Goal: Find specific page/section

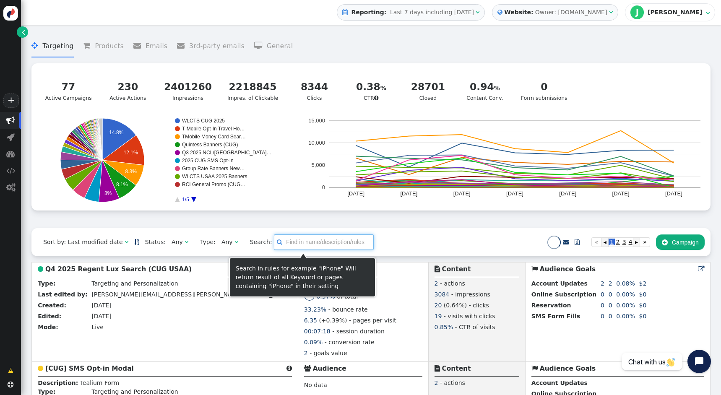
click at [311, 247] on input "text" at bounding box center [324, 241] width 100 height 15
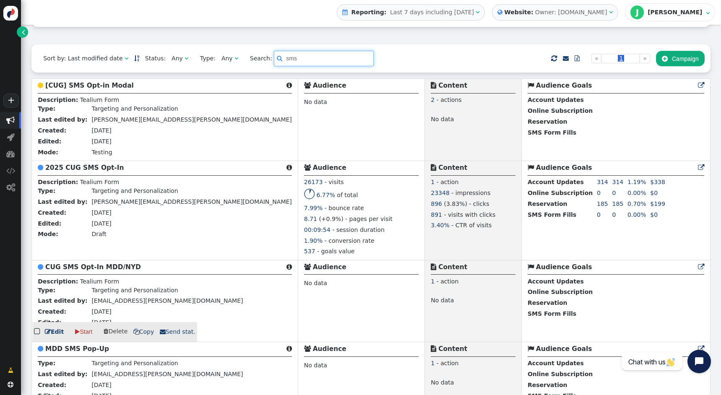
scroll to position [185, 0]
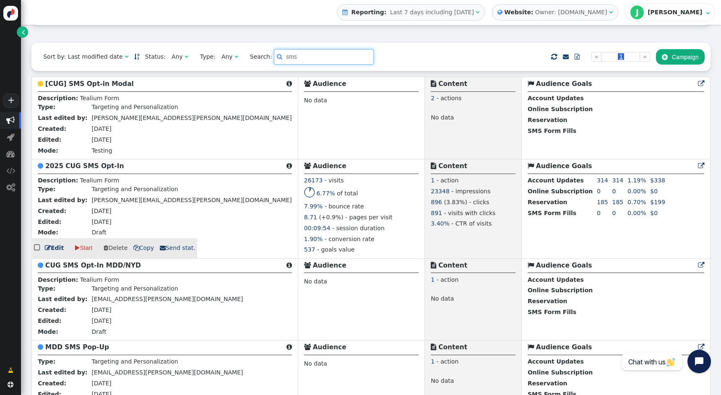
type input "sms"
click at [90, 168] on b "2025 CUG SMS Opt-In" at bounding box center [84, 166] width 78 height 8
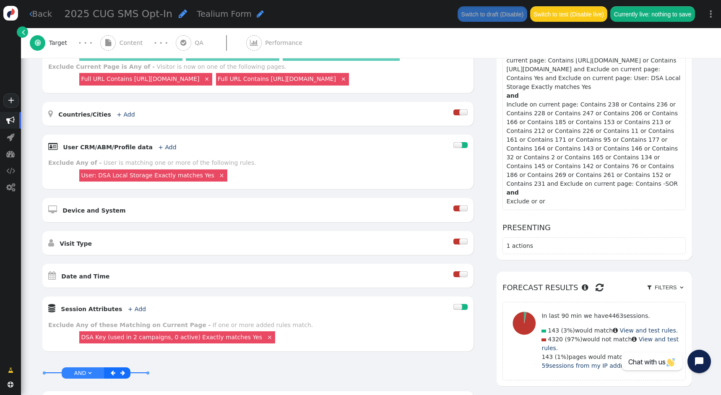
scroll to position [92, 0]
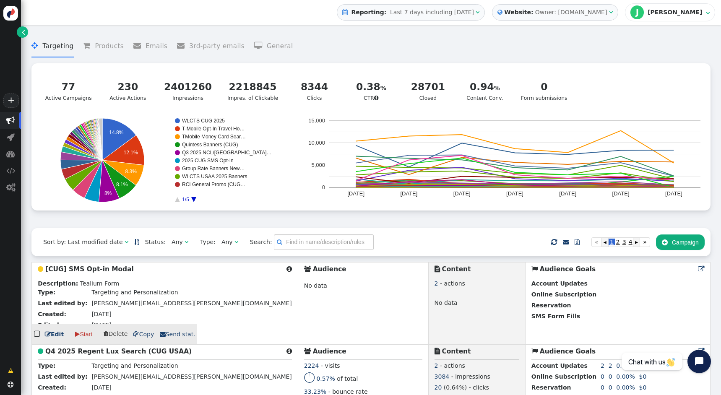
click at [98, 271] on b "[CUG] SMS Opt-in Modal" at bounding box center [89, 269] width 88 height 8
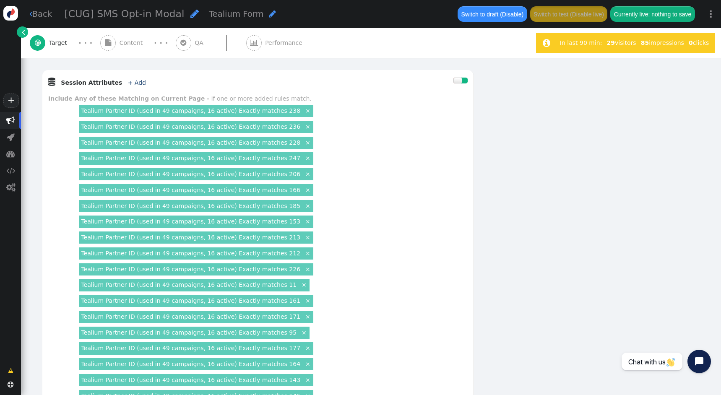
scroll to position [469, 0]
